Goal: Information Seeking & Learning: Learn about a topic

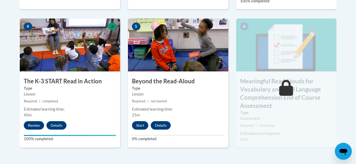
scroll to position [328, 0]
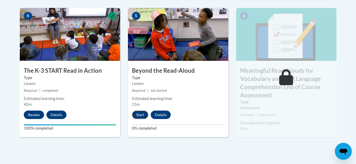
click at [139, 114] on button "Start" at bounding box center [140, 114] width 16 height 8
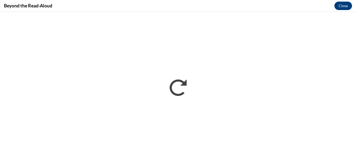
scroll to position [0, 0]
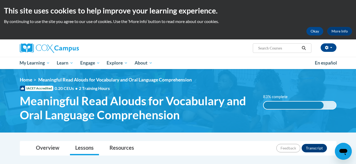
click at [275, 71] on img at bounding box center [178, 100] width 356 height 63
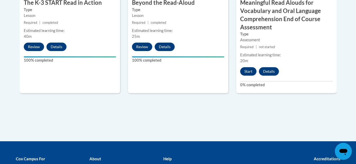
scroll to position [402, 0]
